Goal: Task Accomplishment & Management: Complete application form

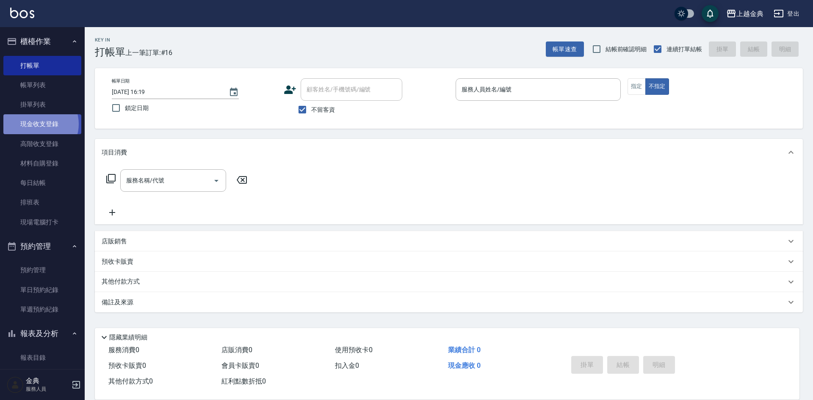
click at [39, 124] on link "現金收支登錄" at bounding box center [42, 123] width 78 height 19
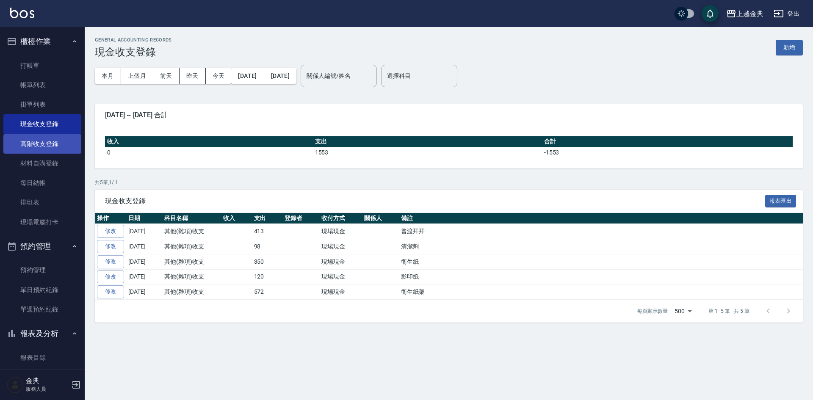
click at [35, 149] on link "高階收支登錄" at bounding box center [42, 143] width 78 height 19
click at [38, 128] on link "現金收支登錄" at bounding box center [42, 123] width 78 height 19
click at [40, 141] on link "高階收支登錄" at bounding box center [42, 143] width 78 height 19
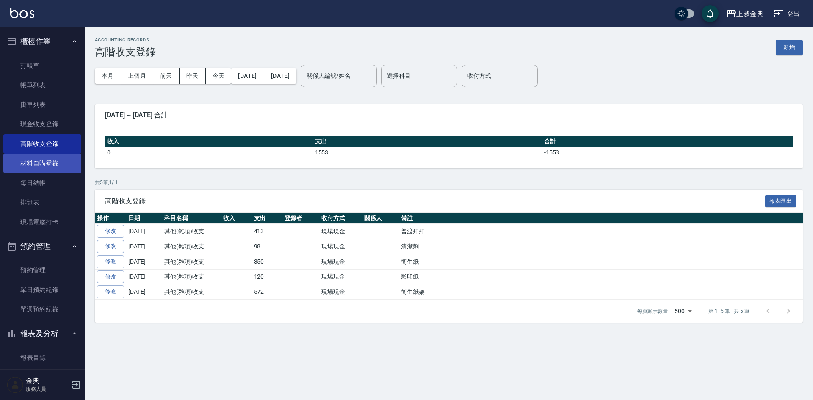
click at [42, 160] on link "材料自購登錄" at bounding box center [42, 163] width 78 height 19
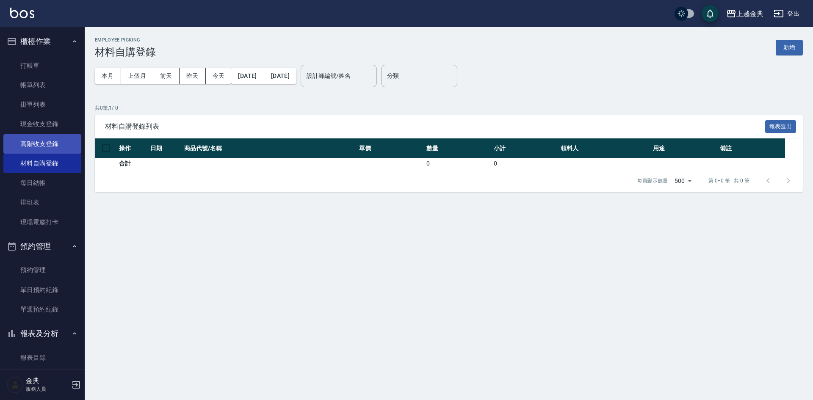
click at [44, 145] on link "高階收支登錄" at bounding box center [42, 143] width 78 height 19
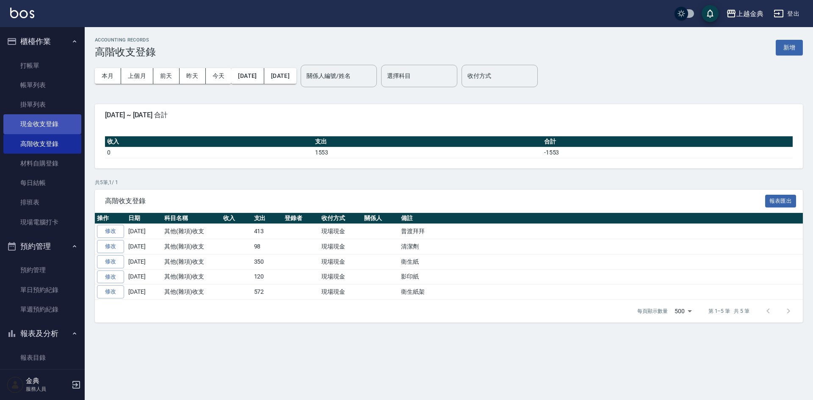
click at [42, 129] on link "現金收支登錄" at bounding box center [42, 123] width 78 height 19
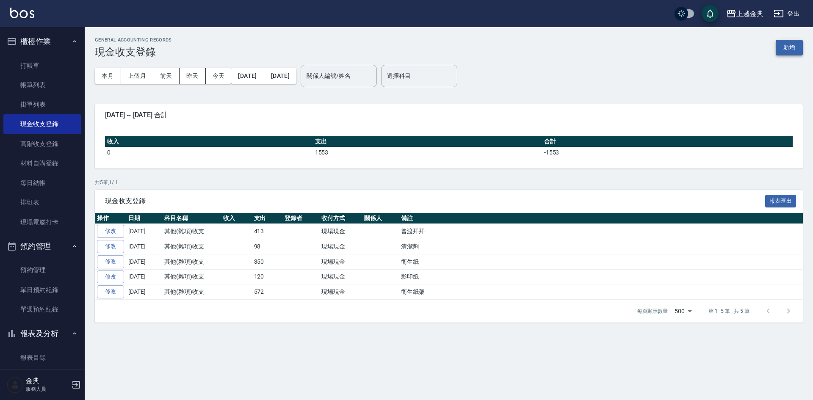
click at [795, 52] on button "新增" at bounding box center [789, 48] width 27 height 16
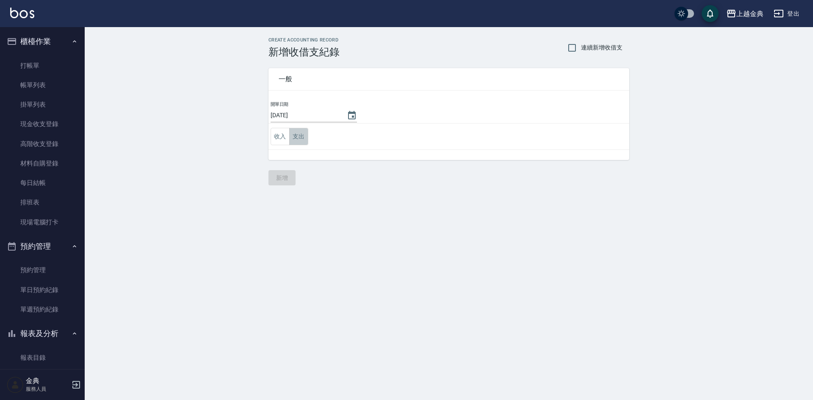
click at [301, 136] on button "支出" at bounding box center [298, 136] width 19 height 17
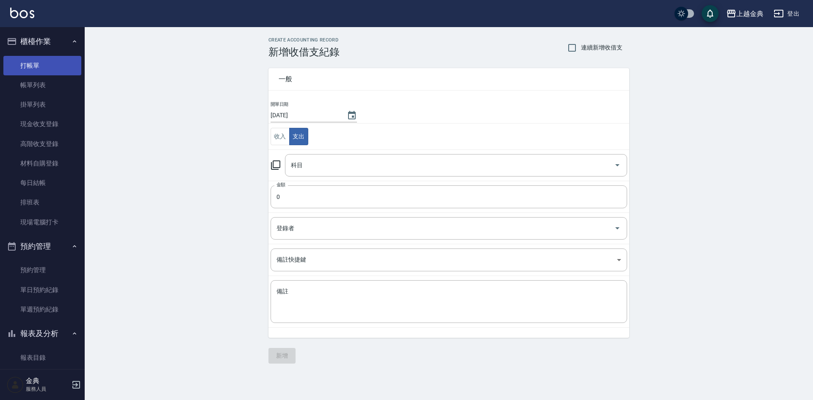
click at [46, 62] on link "打帳單" at bounding box center [42, 65] width 78 height 19
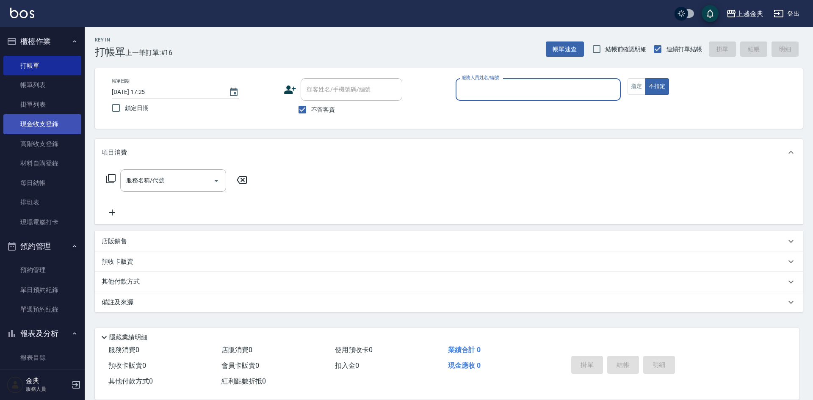
click at [33, 119] on link "現金收支登錄" at bounding box center [42, 123] width 78 height 19
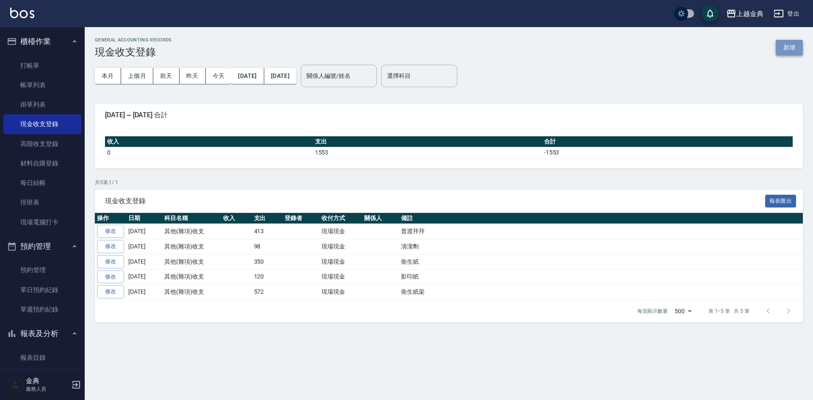
click at [794, 50] on button "新增" at bounding box center [789, 48] width 27 height 16
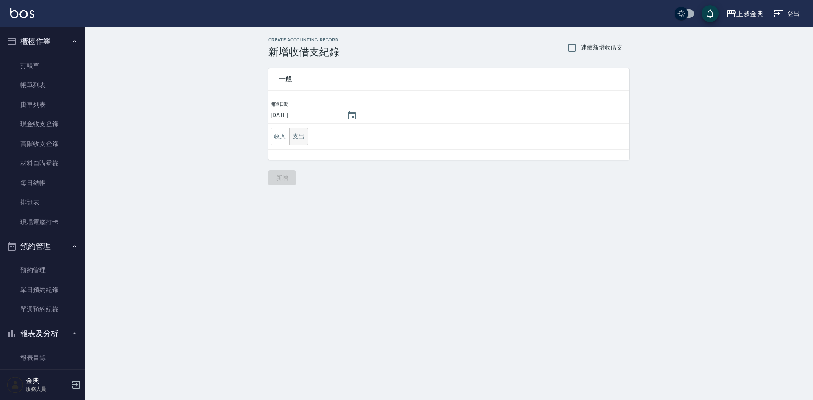
click at [300, 137] on button "支出" at bounding box center [298, 136] width 19 height 17
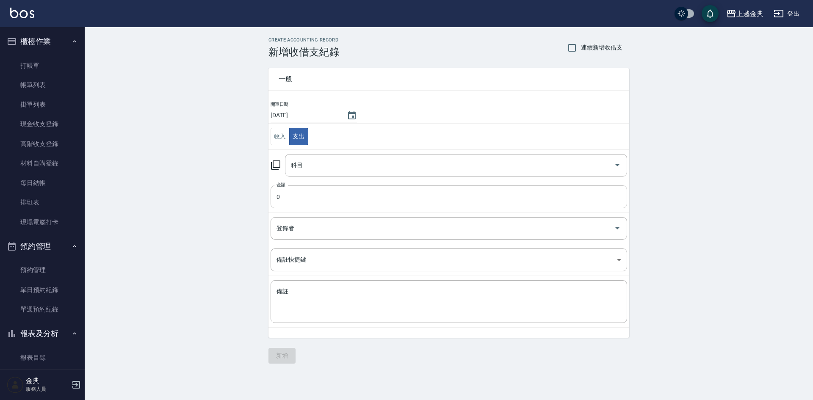
click at [324, 205] on input "0" at bounding box center [449, 197] width 357 height 23
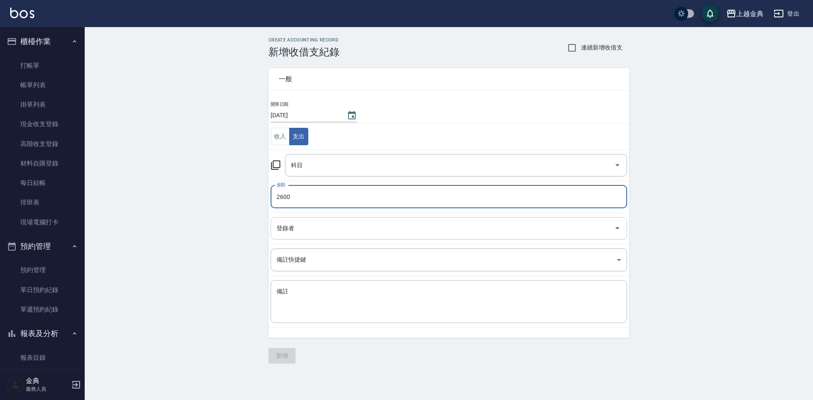
type input "2600"
click at [337, 224] on input "登錄者" at bounding box center [443, 228] width 336 height 15
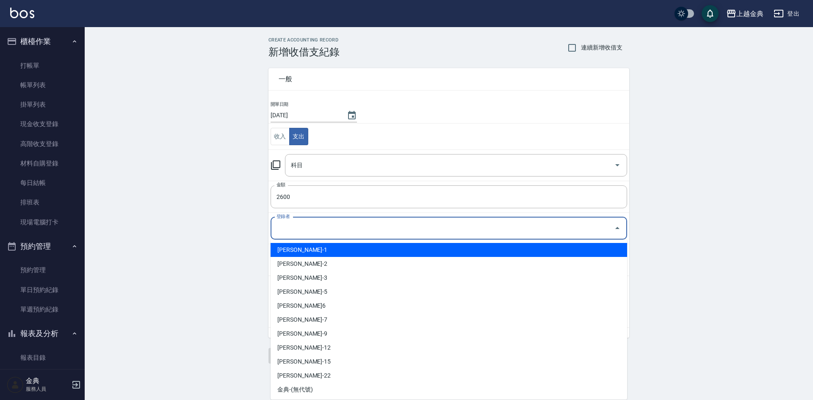
click at [220, 198] on div "CREATE ACCOUNTING RECORD 新增收借支紀錄 連續新增收借支 一般 開單日期 [DATE] 收入 支出 科目 科目 金額 2600 金額 …" at bounding box center [449, 200] width 729 height 347
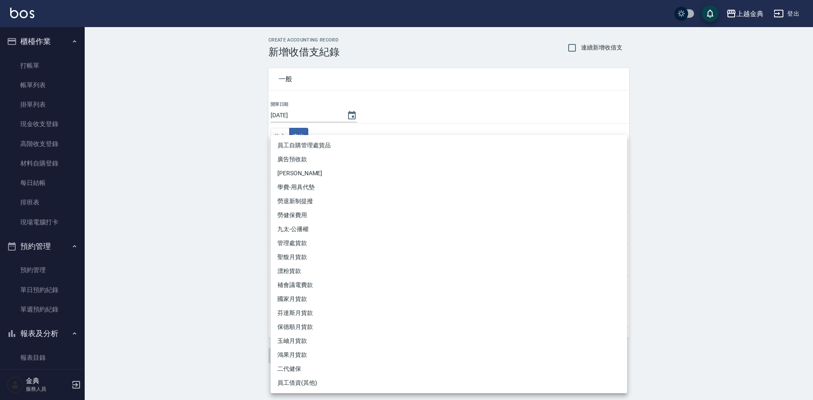
click at [312, 265] on body "上越金典 登出 櫃檯作業 打帳單 帳單列表 掛單列表 現金收支登錄 高階收支登錄 材料自購登錄 每日結帳 排班表 現場電腦打卡 預約管理 預約管理 單日預約紀…" at bounding box center [406, 200] width 813 height 400
click at [213, 186] on div at bounding box center [406, 200] width 813 height 400
click at [329, 261] on body "上越金典 登出 櫃檯作業 打帳單 帳單列表 掛單列表 現金收支登錄 高階收支登錄 材料自購登錄 每日結帳 排班表 現場電腦打卡 預約管理 預約管理 單日預約紀…" at bounding box center [406, 200] width 813 height 400
click at [176, 206] on div at bounding box center [406, 200] width 813 height 400
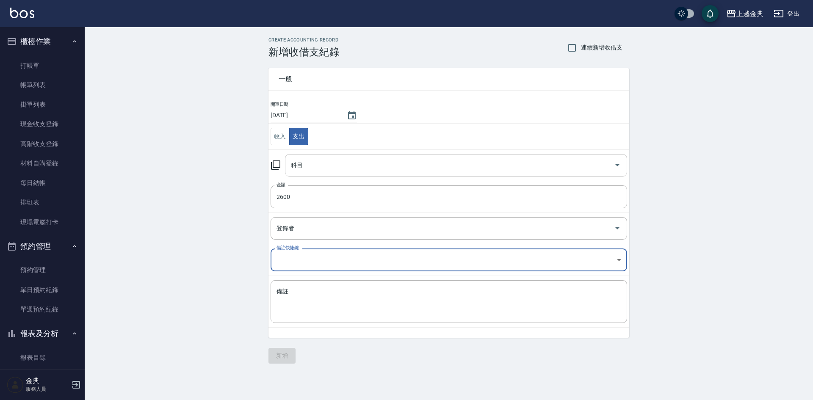
click at [566, 161] on input "科目" at bounding box center [450, 165] width 322 height 15
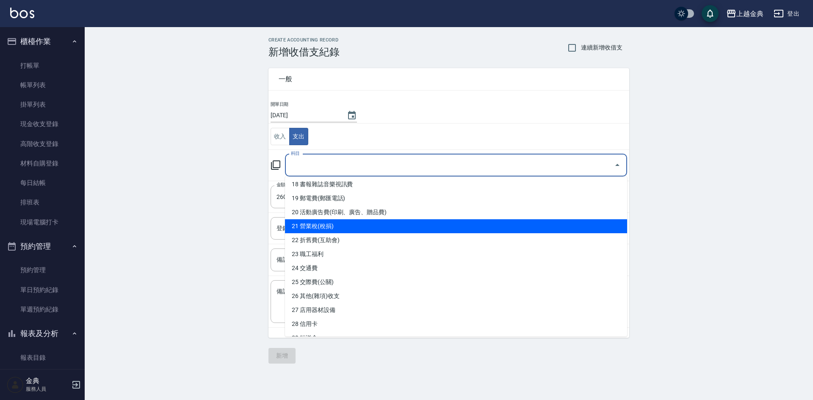
scroll to position [297, 0]
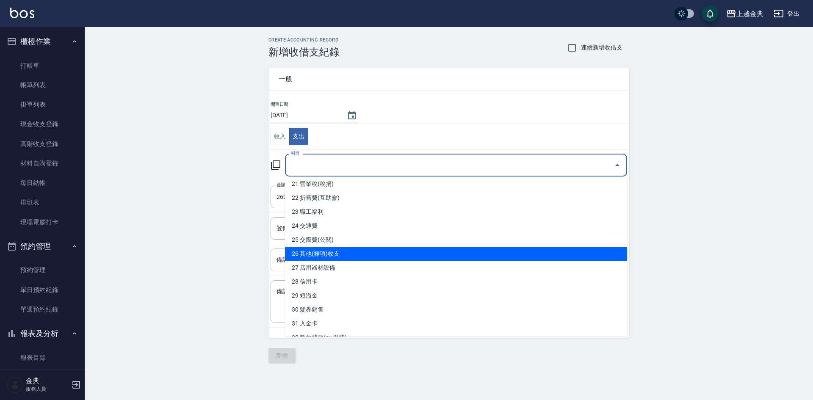
click at [340, 253] on li "26 其他(雜項)收支" at bounding box center [456, 254] width 342 height 14
type input "26 其他(雜項)收支"
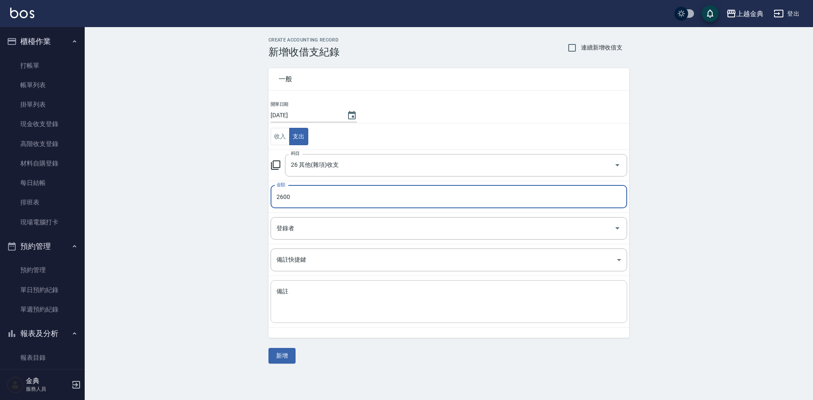
click at [335, 290] on textarea "備註" at bounding box center [449, 302] width 345 height 29
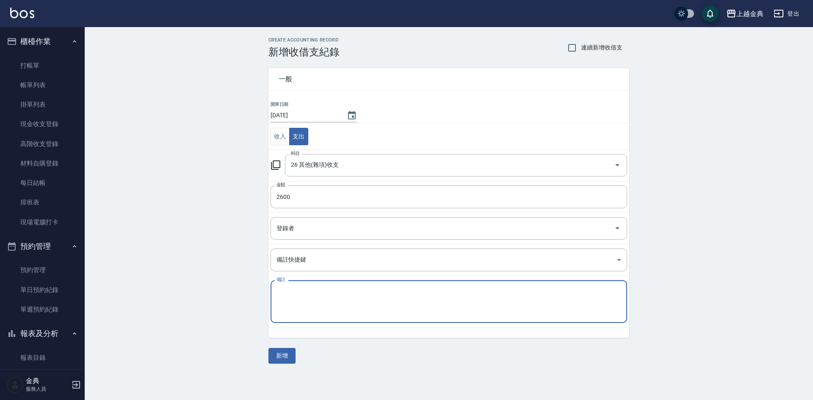
type textarea "u"
type textarea "銀"
type textarea "影"
type textarea "飲水機(換濾心)"
click at [292, 361] on button "新增" at bounding box center [282, 356] width 27 height 16
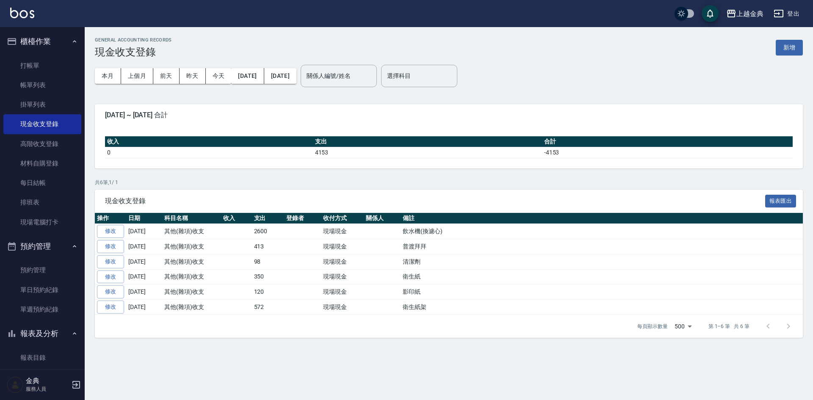
click at [772, 327] on div at bounding box center [778, 326] width 41 height 20
click at [771, 327] on div at bounding box center [778, 326] width 41 height 20
click at [788, 41] on button "新增" at bounding box center [789, 48] width 27 height 16
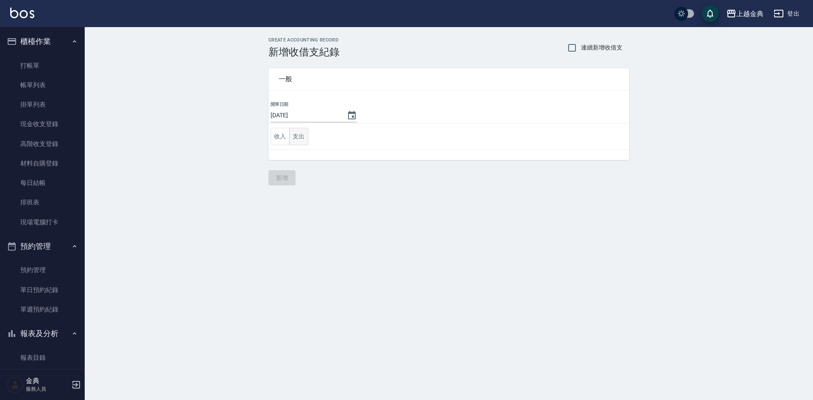
click at [296, 144] on button "支出" at bounding box center [298, 136] width 19 height 17
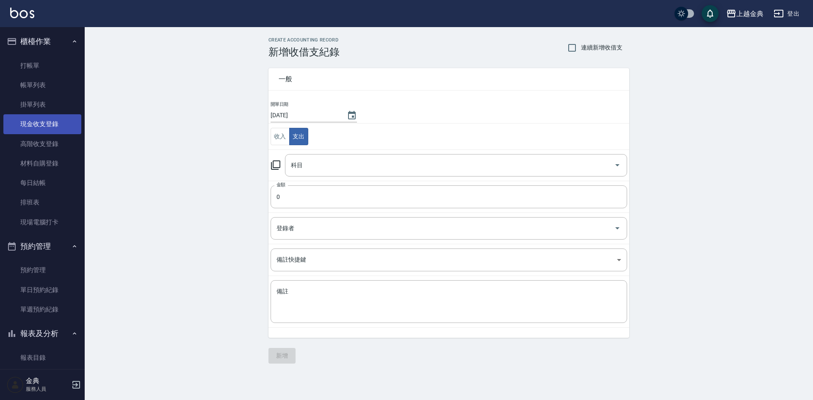
click at [28, 121] on link "現金收支登錄" at bounding box center [42, 123] width 78 height 19
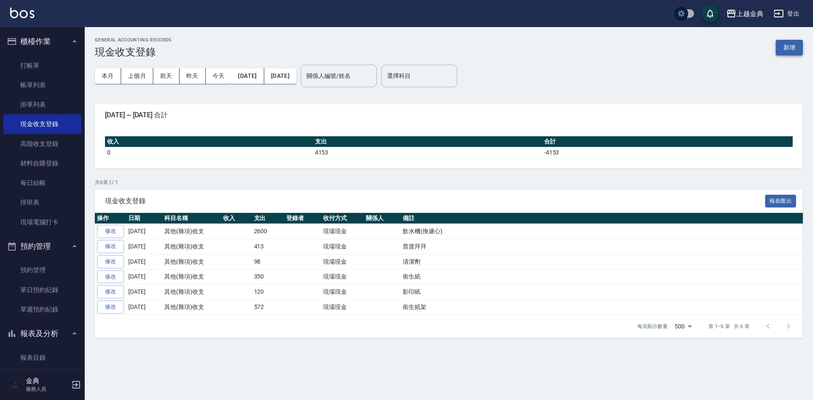
click at [794, 48] on button "新增" at bounding box center [789, 48] width 27 height 16
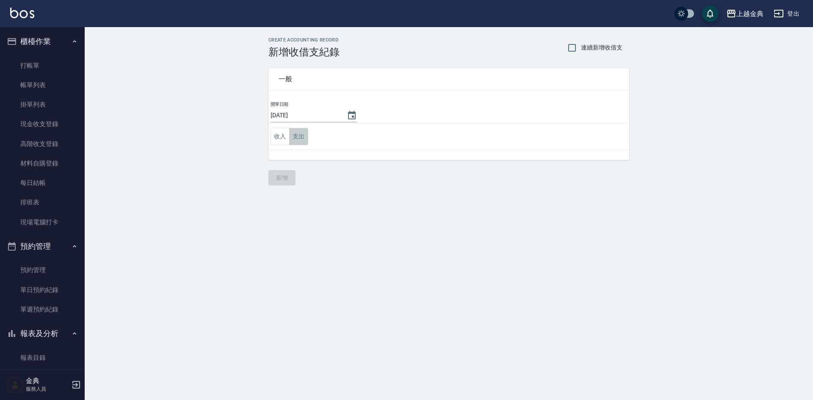
click at [290, 136] on button "支出" at bounding box center [298, 136] width 19 height 17
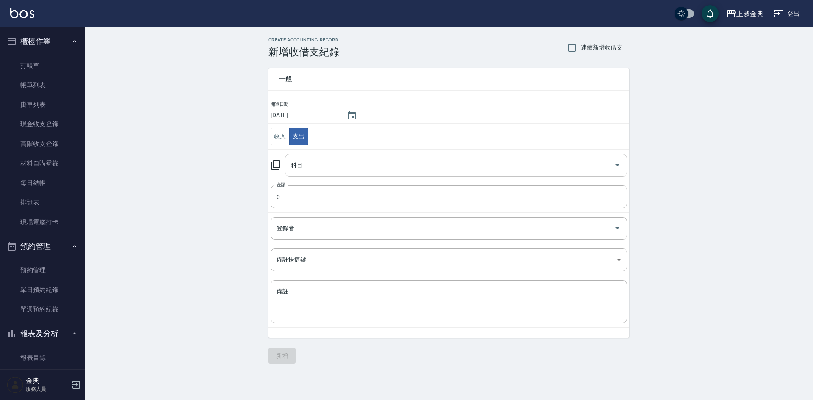
click at [385, 169] on input "科目" at bounding box center [450, 165] width 322 height 15
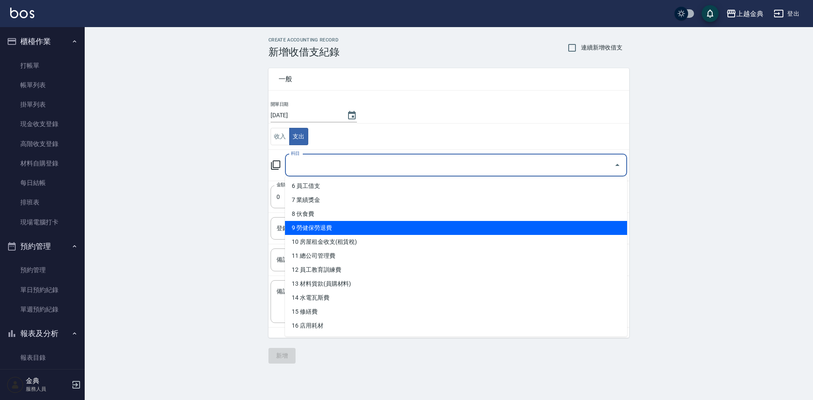
scroll to position [127, 0]
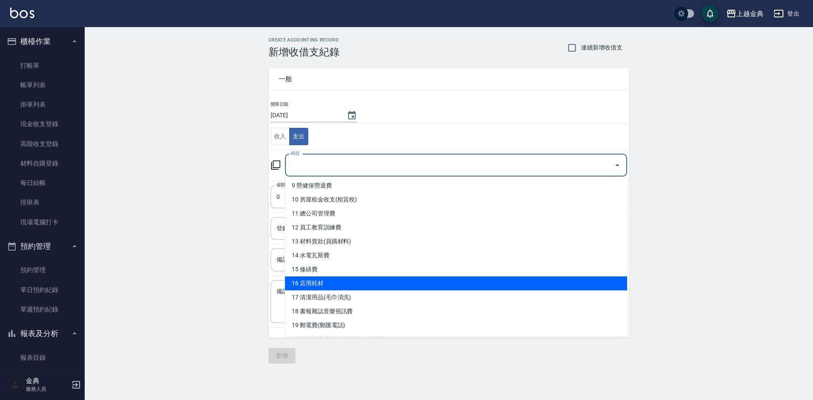
click at [390, 280] on li "16 店用耗材" at bounding box center [456, 284] width 342 height 14
type input "16 店用耗材"
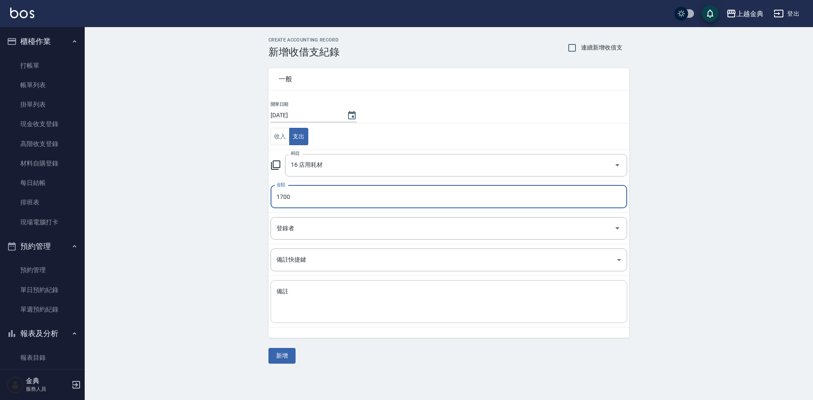
type input "1700"
click at [386, 302] on textarea "備註" at bounding box center [449, 302] width 345 height 29
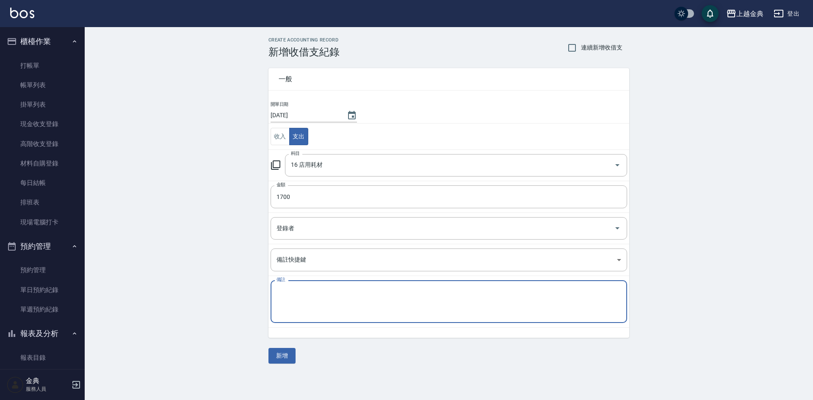
type textarea "w"
type textarea "葉綠素 拋棄式耳罩 大/小防濕巾各一"
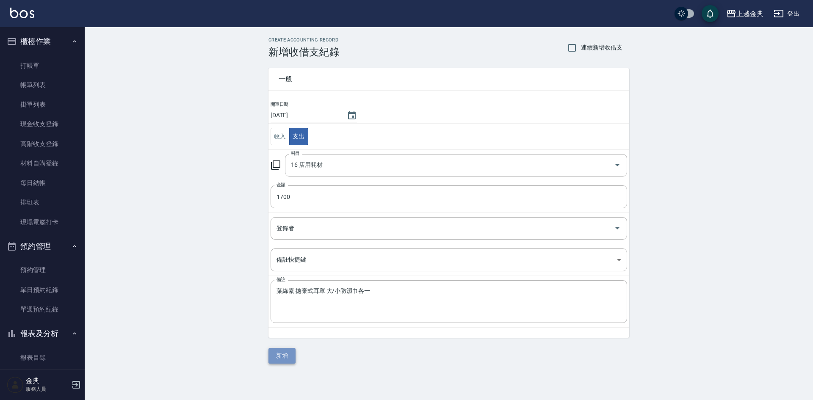
click at [289, 360] on button "新增" at bounding box center [282, 356] width 27 height 16
